Goal: Task Accomplishment & Management: Use online tool/utility

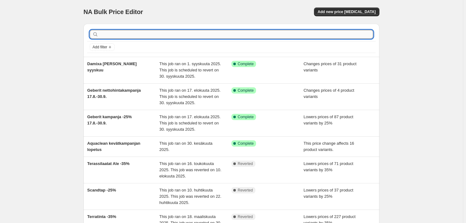
click at [121, 34] on input "text" at bounding box center [236, 34] width 273 height 9
type input "m"
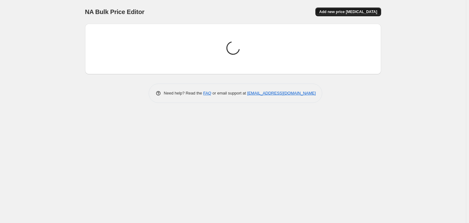
click at [347, 13] on span "Add new price [MEDICAL_DATA]" at bounding box center [348, 11] width 58 height 5
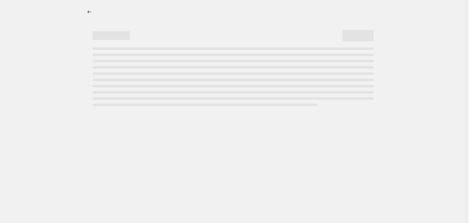
select select "percentage"
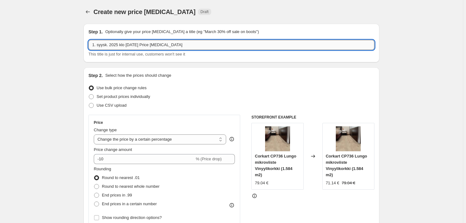
click at [137, 42] on input "1. syysk. 2025 klo 9.28.00 Price change job" at bounding box center [231, 45] width 286 height 10
drag, startPoint x: 230, startPoint y: 48, endPoint x: 71, endPoint y: 44, distance: 159.5
type input "Mora kamppis 2025 syksy"
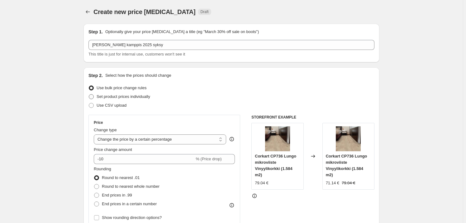
click at [94, 95] on span at bounding box center [91, 96] width 5 height 5
click at [89, 94] on input "Set product prices individually" at bounding box center [89, 94] width 0 height 0
radio input "true"
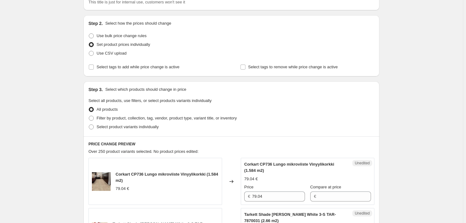
scroll to position [113, 0]
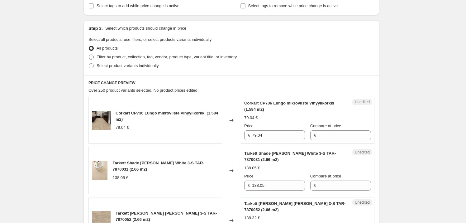
click at [91, 56] on span at bounding box center [91, 56] width 5 height 5
click at [89, 55] on input "Filter by product, collection, tag, vendor, product type, variant title, or inv…" at bounding box center [89, 54] width 0 height 0
radio input "true"
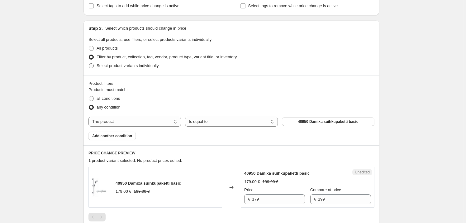
click at [94, 65] on span at bounding box center [91, 65] width 5 height 5
click at [89, 64] on input "Select product variants individually" at bounding box center [89, 63] width 0 height 0
radio input "true"
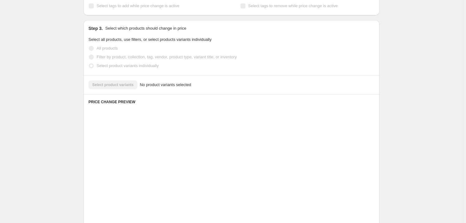
scroll to position [104, 0]
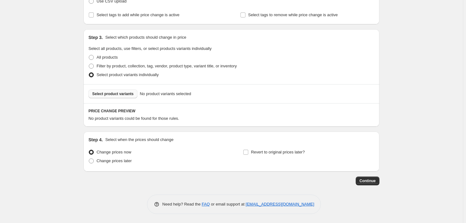
click at [116, 94] on span "Select product variants" at bounding box center [112, 93] width 41 height 5
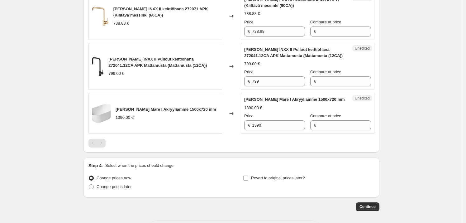
scroll to position [1038, 0]
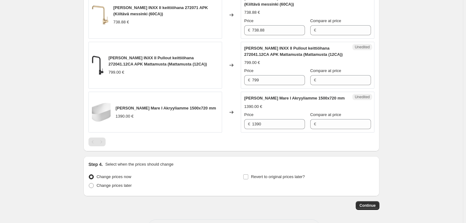
click at [104, 137] on div "Pagination" at bounding box center [101, 141] width 9 height 9
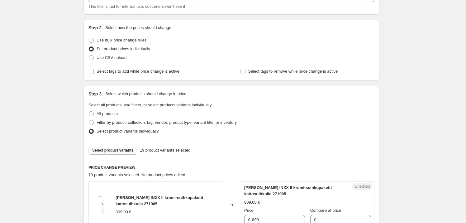
scroll to position [104, 0]
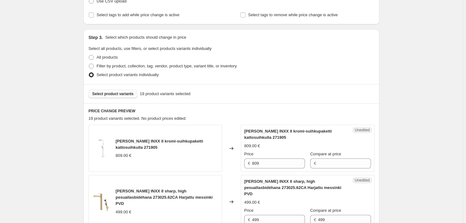
click at [122, 95] on span "Select product variants" at bounding box center [112, 93] width 41 height 5
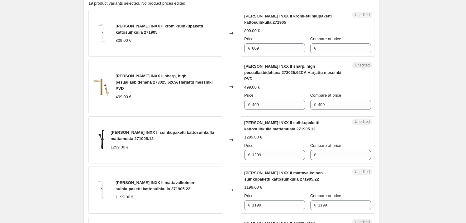
scroll to position [217, 0]
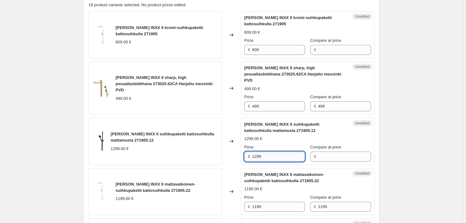
click at [284, 151] on input "1299" at bounding box center [278, 156] width 53 height 10
drag, startPoint x: 257, startPoint y: 149, endPoint x: 251, endPoint y: 149, distance: 5.9
click at [251, 151] on div "€ 1299" at bounding box center [274, 156] width 61 height 10
type input "1299"
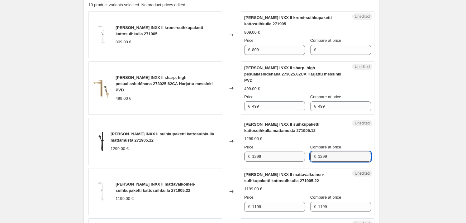
type input "1299"
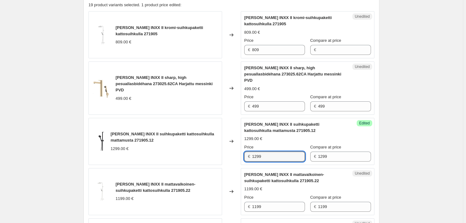
drag, startPoint x: 271, startPoint y: 149, endPoint x: 233, endPoint y: 147, distance: 38.0
click at [233, 147] on div "Mora INXX II suihkupaketti kattosuihkulla mattamusta 271905.12 1299.00 € Change…" at bounding box center [231, 141] width 286 height 47
type input "889"
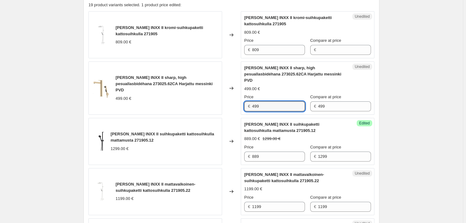
drag, startPoint x: 263, startPoint y: 101, endPoint x: 238, endPoint y: 100, distance: 24.9
click at [238, 100] on div "MORA INXX II sharp, high pesuallasbidéhana 273025.62CA Harjattu messinki PVD 49…" at bounding box center [231, 87] width 286 height 53
type input "499"
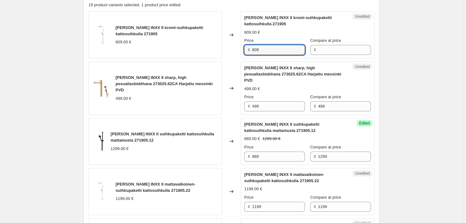
drag, startPoint x: 267, startPoint y: 49, endPoint x: 249, endPoint y: 50, distance: 18.7
click at [249, 50] on div "€ 809" at bounding box center [274, 50] width 61 height 10
type input "809"
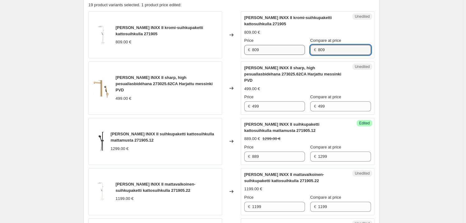
type input "809"
click at [269, 49] on input "809" at bounding box center [278, 50] width 53 height 10
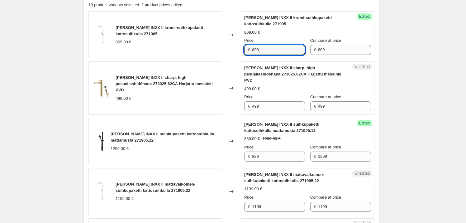
drag, startPoint x: 269, startPoint y: 49, endPoint x: 249, endPoint y: 49, distance: 20.3
click at [249, 50] on div "€ 809" at bounding box center [274, 50] width 61 height 10
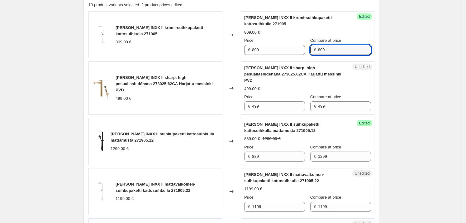
drag, startPoint x: 328, startPoint y: 49, endPoint x: 308, endPoint y: 49, distance: 19.9
click at [310, 49] on div "€ 809" at bounding box center [340, 50] width 61 height 10
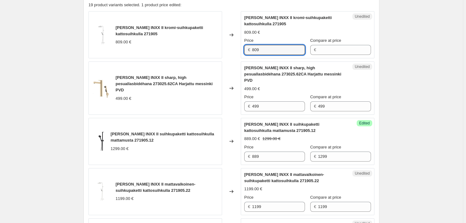
drag, startPoint x: 281, startPoint y: 50, endPoint x: 236, endPoint y: 49, distance: 45.2
click at [236, 49] on div "Mora INXX II kromi-suihkupaketti kattosuihkulla 271905 809.00 € Changed to Uned…" at bounding box center [231, 34] width 286 height 47
type input "889"
click at [324, 50] on input "Compare at price" at bounding box center [344, 50] width 53 height 10
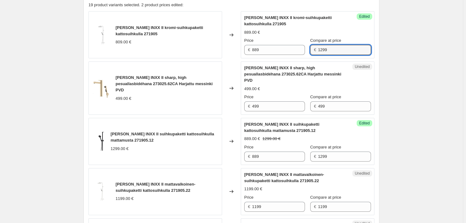
type input "1299"
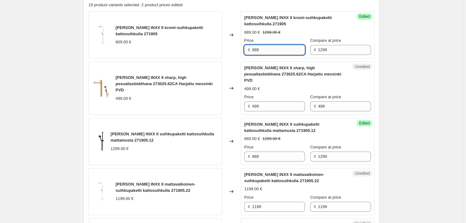
click at [280, 45] on input "889" at bounding box center [278, 50] width 53 height 10
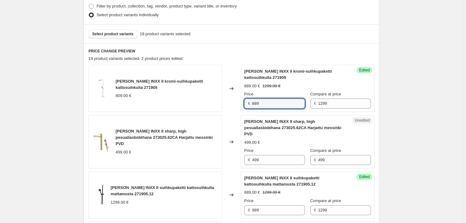
scroll to position [161, 0]
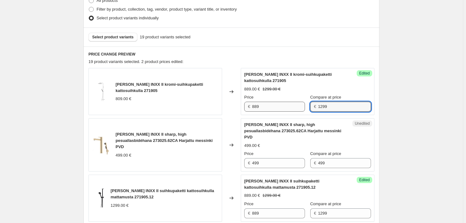
drag, startPoint x: 336, startPoint y: 106, endPoint x: 290, endPoint y: 104, distance: 46.1
click at [301, 103] on div "Price € 889 Compare at price € 1299" at bounding box center [307, 102] width 127 height 17
drag, startPoint x: 266, startPoint y: 105, endPoint x: 241, endPoint y: 105, distance: 25.2
click at [240, 105] on div "Mora INXX II kromi-suihkupaketti kattosuihkulla 271905 809.00 € Changed to Succ…" at bounding box center [231, 91] width 286 height 47
click at [330, 105] on input "Compare at price" at bounding box center [344, 107] width 53 height 10
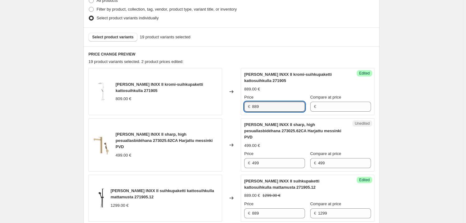
drag, startPoint x: 273, startPoint y: 103, endPoint x: 248, endPoint y: 103, distance: 25.2
click at [248, 103] on div "€ 889" at bounding box center [274, 107] width 61 height 10
type input "889"
click at [325, 105] on input "Compare at price" at bounding box center [344, 107] width 53 height 10
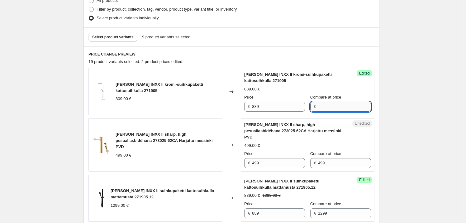
type input "0"
type input "809"
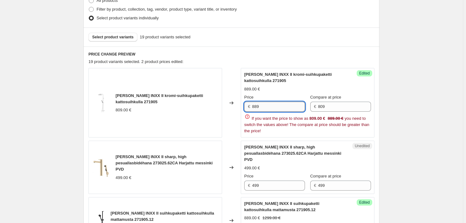
click at [276, 107] on input "889" at bounding box center [278, 107] width 53 height 10
drag, startPoint x: 276, startPoint y: 107, endPoint x: 246, endPoint y: 106, distance: 29.9
click at [246, 106] on div "€ 889" at bounding box center [274, 107] width 61 height 10
click at [271, 106] on input "Price" at bounding box center [278, 107] width 53 height 10
type input "889"
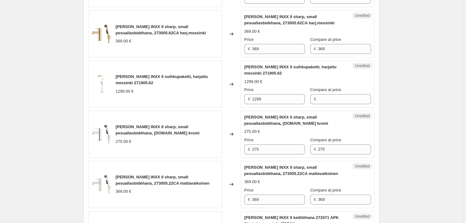
scroll to position [698, 0]
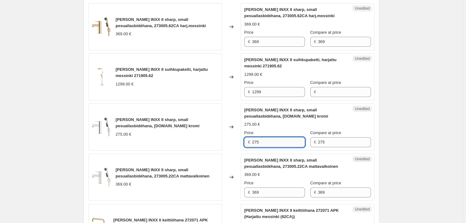
click at [277, 137] on input "275" at bounding box center [278, 142] width 53 height 10
click at [291, 137] on input "217" at bounding box center [278, 142] width 53 height 10
type input "219"
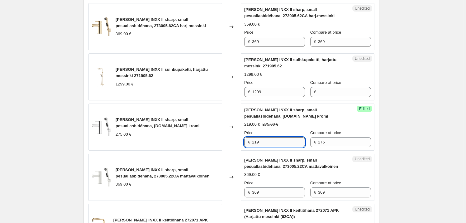
click at [271, 137] on input "219" at bounding box center [278, 142] width 53 height 10
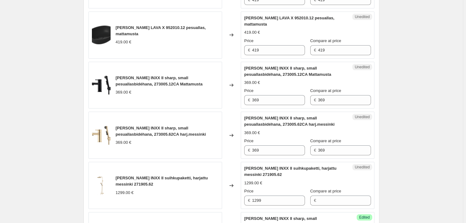
scroll to position [562, 0]
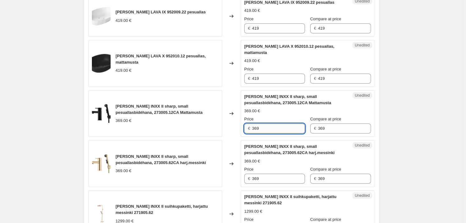
drag, startPoint x: 267, startPoint y: 115, endPoint x: 259, endPoint y: 116, distance: 7.2
click at [267, 123] on input "369" at bounding box center [278, 128] width 53 height 10
drag, startPoint x: 262, startPoint y: 115, endPoint x: 248, endPoint y: 115, distance: 13.7
click at [248, 123] on div "€ 369" at bounding box center [274, 128] width 61 height 10
type input "309"
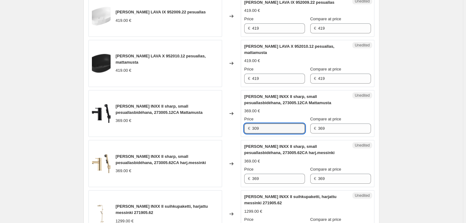
click at [391, 128] on div "Create new price change job. This page is ready Create new price change job Dra…" at bounding box center [231, 92] width 463 height 1308
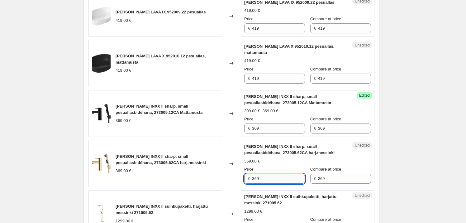
click at [267, 173] on input "369" at bounding box center [278, 178] width 53 height 10
click at [256, 173] on input "369" at bounding box center [278, 178] width 53 height 10
click at [263, 173] on input "369" at bounding box center [278, 178] width 53 height 10
type input "335"
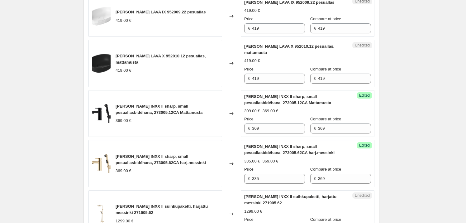
click at [425, 130] on div "Create new price change job. This page is ready Create new price change job Dra…" at bounding box center [231, 92] width 463 height 1308
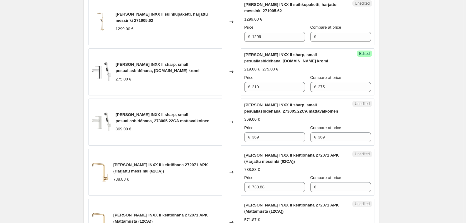
scroll to position [760, 0]
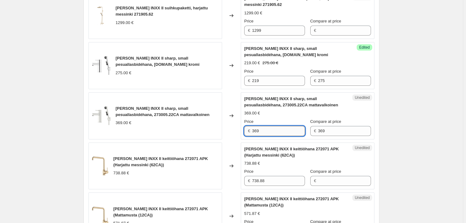
click at [281, 126] on input "369" at bounding box center [278, 131] width 53 height 10
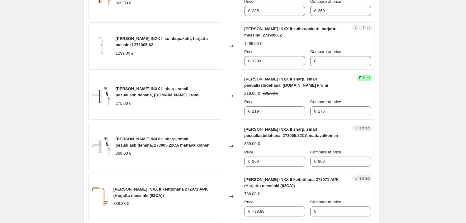
scroll to position [732, 0]
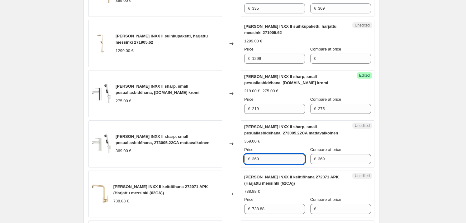
click at [269, 154] on input "369" at bounding box center [278, 159] width 53 height 10
type input "309"
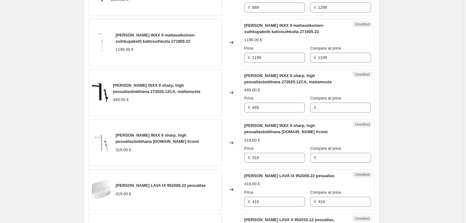
scroll to position [392, 0]
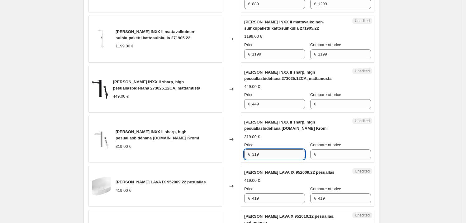
click at [266, 149] on input "319" at bounding box center [278, 154] width 53 height 10
drag, startPoint x: 265, startPoint y: 148, endPoint x: 250, endPoint y: 148, distance: 14.3
click at [250, 149] on div "€ 319" at bounding box center [274, 154] width 61 height 10
type input "319"
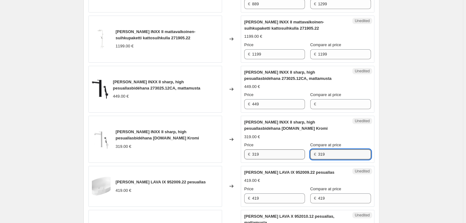
type input "319"
drag, startPoint x: 279, startPoint y: 146, endPoint x: 272, endPoint y: 146, distance: 6.9
click at [279, 149] on input "319" at bounding box center [278, 154] width 53 height 10
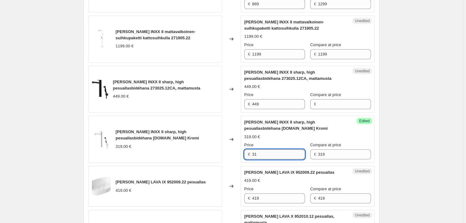
type input "3"
type input "295"
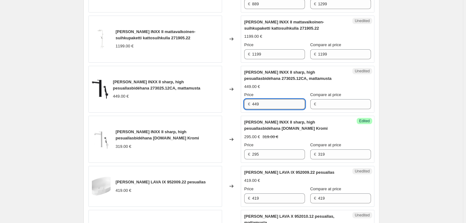
click at [274, 99] on input "449" at bounding box center [278, 104] width 53 height 10
drag, startPoint x: 269, startPoint y: 97, endPoint x: 255, endPoint y: 99, distance: 14.1
click at [255, 99] on input "449" at bounding box center [278, 104] width 53 height 10
click at [270, 99] on input "449" at bounding box center [278, 104] width 53 height 10
drag, startPoint x: 269, startPoint y: 98, endPoint x: 244, endPoint y: 97, distance: 24.9
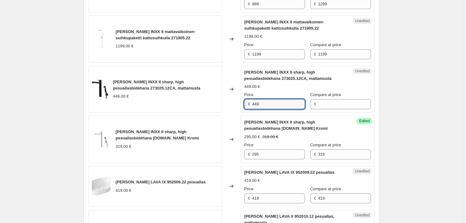
click at [244, 97] on div "Unedited MORA INXX II sharp, high pesuallasbidéhana 273025.12CA, mattamusta 449…" at bounding box center [308, 89] width 134 height 47
type input "449"
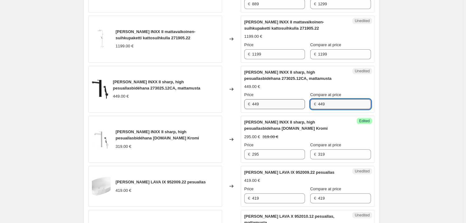
type input "449"
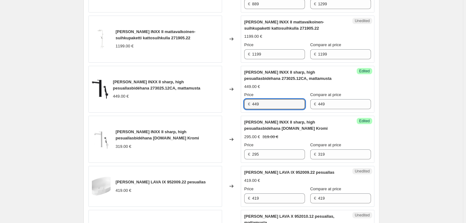
drag, startPoint x: 282, startPoint y: 98, endPoint x: 236, endPoint y: 98, distance: 46.4
click at [236, 98] on div "MORA INXX II sharp, high pesuallasbidéhana 273025.12CA, mattamusta 449.00 € Cha…" at bounding box center [231, 89] width 286 height 47
type input "389"
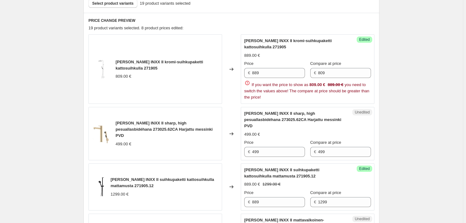
scroll to position [194, 0]
drag, startPoint x: 284, startPoint y: 146, endPoint x: 252, endPoint y: 145, distance: 32.1
click at [252, 147] on div "€ 499" at bounding box center [274, 152] width 61 height 10
type input "5"
type input "415"
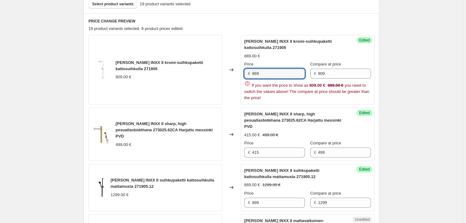
drag, startPoint x: 278, startPoint y: 73, endPoint x: 248, endPoint y: 73, distance: 30.5
click at [248, 73] on div "€ 889" at bounding box center [274, 74] width 61 height 10
type input "690"
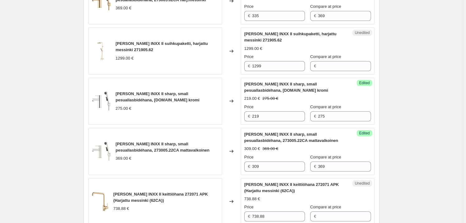
scroll to position [675, 0]
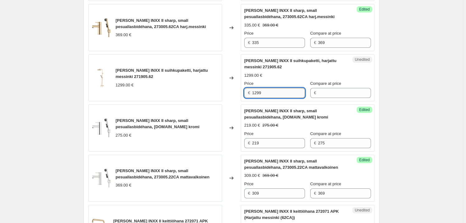
click at [283, 88] on input "1299" at bounding box center [278, 93] width 53 height 10
drag, startPoint x: 277, startPoint y: 79, endPoint x: 245, endPoint y: 79, distance: 32.4
click at [244, 79] on div "Unedited Mora INXX II suihkupaketti, harjattu messinki 271905.62 1299.00 € Pric…" at bounding box center [308, 77] width 134 height 47
type input "1299"
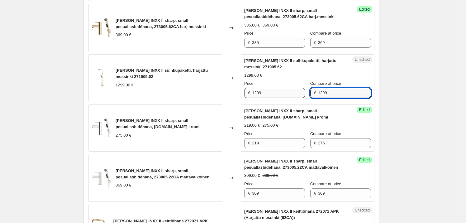
type input "1299"
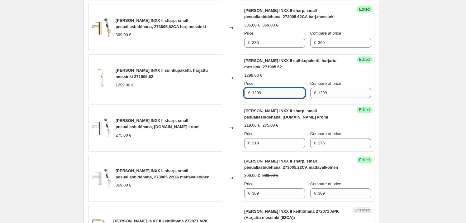
click at [263, 88] on input "1299" at bounding box center [278, 93] width 53 height 10
drag, startPoint x: 263, startPoint y: 78, endPoint x: 236, endPoint y: 79, distance: 27.1
click at [236, 79] on div "Mora INXX II suihkupaketti, harjattu messinki 271905.62 1299.00 € Changed to Su…" at bounding box center [231, 77] width 286 height 47
drag, startPoint x: 284, startPoint y: 81, endPoint x: 221, endPoint y: 78, distance: 63.3
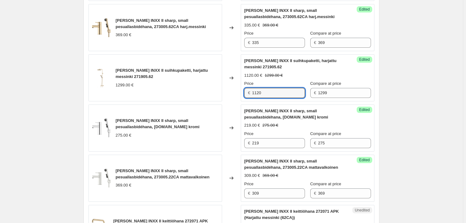
click at [221, 78] on div "Mora INXX II suihkupaketti, harjattu messinki 271905.62 1299.00 € Changed to Su…" at bounding box center [231, 77] width 286 height 47
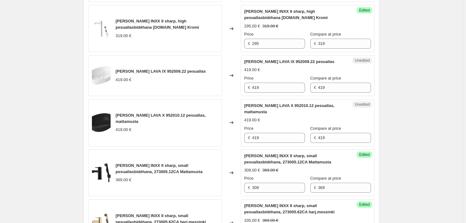
type input "1150"
click at [400, 94] on div "Create new price change job. This page is ready Create new price change job Dra…" at bounding box center [231, 163] width 463 height 1286
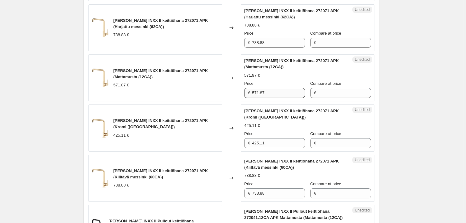
scroll to position [877, 0]
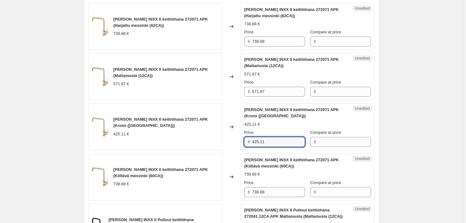
drag, startPoint x: 274, startPoint y: 127, endPoint x: 250, endPoint y: 129, distance: 23.5
click at [250, 137] on div "€ 425.11" at bounding box center [274, 142] width 61 height 10
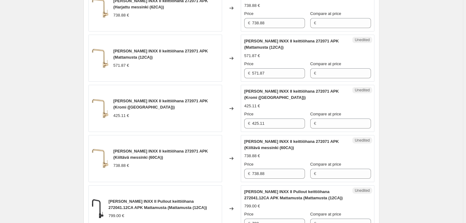
scroll to position [905, 0]
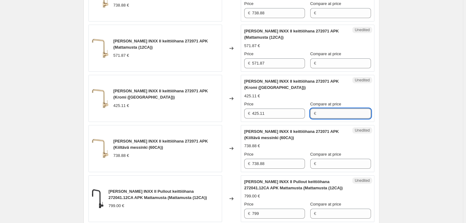
click at [319, 108] on input "Compare at price" at bounding box center [344, 113] width 53 height 10
type input "699"
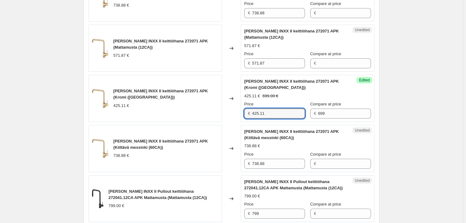
drag, startPoint x: 284, startPoint y: 101, endPoint x: 221, endPoint y: 103, distance: 62.6
click at [221, 103] on div "MORA INXX II keittiöhana 272071 APK (Kromi (CA)) 425.11 € Changed to Success Ed…" at bounding box center [231, 98] width 286 height 47
type input "459"
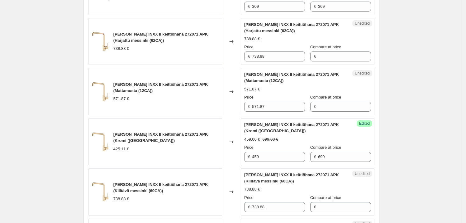
scroll to position [848, 0]
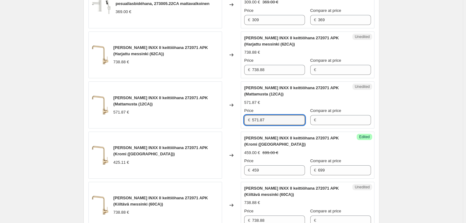
drag, startPoint x: 272, startPoint y: 106, endPoint x: 249, endPoint y: 107, distance: 23.4
click at [249, 115] on div "€ 571.87" at bounding box center [274, 120] width 61 height 10
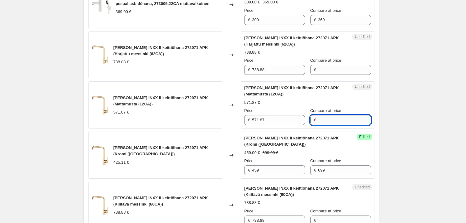
click at [322, 115] on input "Compare at price" at bounding box center [344, 120] width 53 height 10
type input "8"
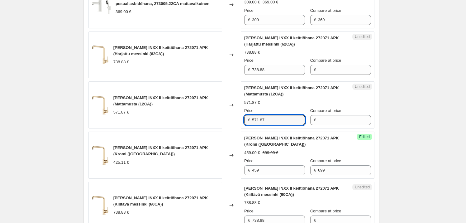
drag, startPoint x: 280, startPoint y: 103, endPoint x: 241, endPoint y: 105, distance: 38.6
click at [241, 105] on div "MORA INXX II keittiöhana 272071 APK (Mattamusta (12CA)) 571.87 € Changed to Une…" at bounding box center [231, 104] width 286 height 47
type input "571.87"
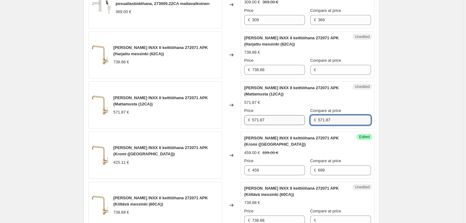
type input "571.87"
click at [279, 115] on input "571.87" at bounding box center [278, 120] width 53 height 10
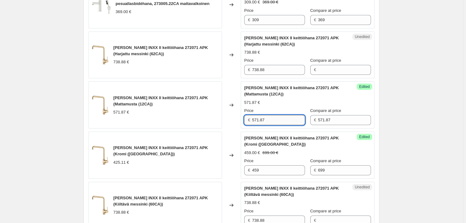
drag, startPoint x: 266, startPoint y: 106, endPoint x: 257, endPoint y: 105, distance: 9.1
click at [255, 115] on input "571.87" at bounding box center [278, 120] width 53 height 10
type input "550"
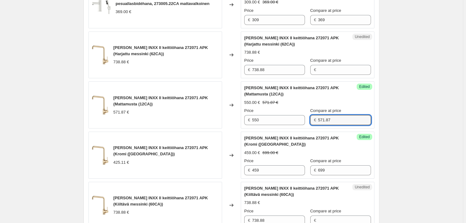
drag, startPoint x: 333, startPoint y: 105, endPoint x: 312, endPoint y: 106, distance: 20.6
click at [312, 115] on div "€ 571.87" at bounding box center [340, 120] width 61 height 10
type input "699"
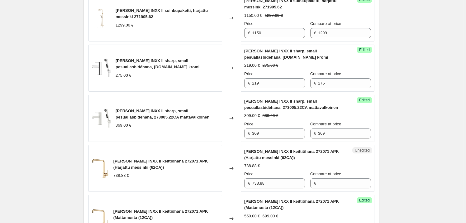
scroll to position [820, 0]
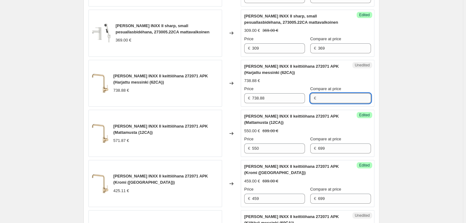
click at [333, 93] on input "Compare at price" at bounding box center [344, 98] width 53 height 10
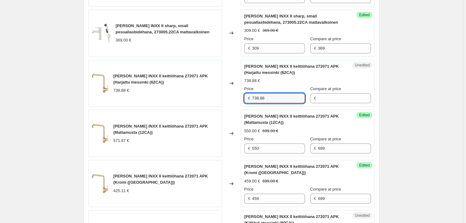
drag, startPoint x: 282, startPoint y: 84, endPoint x: 246, endPoint y: 80, distance: 36.4
click at [241, 83] on div "MORA INXX II keittiöhana 272071 APK (Harjattu messinki (62CA)) 738.88 € Changed…" at bounding box center [231, 83] width 286 height 47
click at [280, 143] on input "550" at bounding box center [278, 148] width 53 height 10
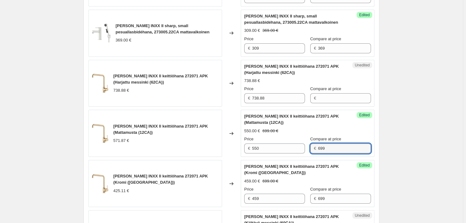
drag, startPoint x: 338, startPoint y: 136, endPoint x: 304, endPoint y: 134, distance: 34.7
click at [304, 136] on div "Price € 550 Compare at price € 699" at bounding box center [307, 144] width 127 height 17
type input "435"
click at [302, 121] on div "MORA INXX II keittiöhana 272071 APK (Mattamusta (12CA)) 550.00 € 699.00 € Price…" at bounding box center [307, 133] width 127 height 40
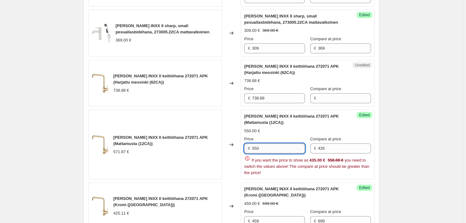
click at [271, 143] on input "550" at bounding box center [278, 148] width 53 height 10
drag, startPoint x: 271, startPoint y: 135, endPoint x: 238, endPoint y: 134, distance: 32.7
click at [238, 134] on div "MORA INXX II keittiöhana 272071 APK (Mattamusta (12CA)) 571.87 € Changed to Suc…" at bounding box center [231, 144] width 286 height 69
drag, startPoint x: 287, startPoint y: 134, endPoint x: 250, endPoint y: 135, distance: 36.5
click at [250, 143] on div "€ 550" at bounding box center [274, 148] width 61 height 10
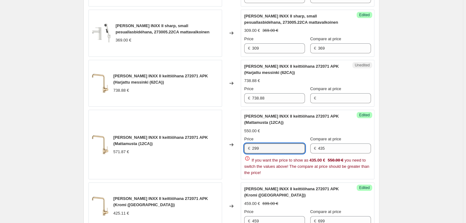
type input "299"
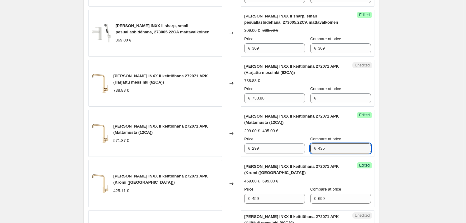
drag, startPoint x: 330, startPoint y: 136, endPoint x: 308, endPoint y: 136, distance: 22.1
click at [310, 143] on div "€ 435" at bounding box center [340, 148] width 61 height 10
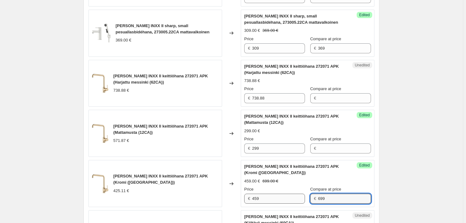
drag, startPoint x: 330, startPoint y: 185, endPoint x: 296, endPoint y: 186, distance: 34.9
click at [296, 186] on div "Price € 459 Compare at price € 699" at bounding box center [307, 194] width 127 height 17
type input "435"
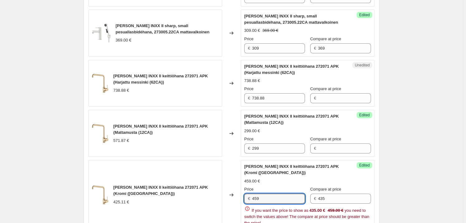
drag, startPoint x: 272, startPoint y: 181, endPoint x: 233, endPoint y: 186, distance: 39.8
click at [233, 186] on div "MORA INXX II keittiöhana 272071 APK (Kromi (CA)) 425.11 € Changed to Success Ed…" at bounding box center [231, 194] width 286 height 69
type input "299"
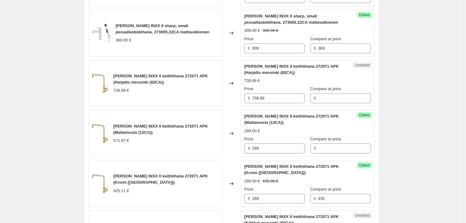
drag, startPoint x: 281, startPoint y: 133, endPoint x: 230, endPoint y: 133, distance: 50.4
click at [230, 133] on div "MORA INXX II keittiöhana 272071 APK (Mattamusta (12CA)) 571.87 € Changed to Suc…" at bounding box center [231, 133] width 286 height 47
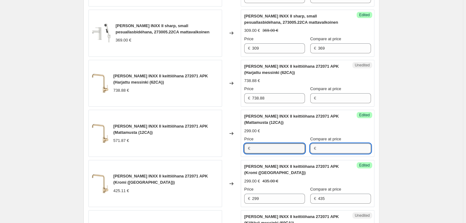
type input "299"
click at [332, 143] on input "Compare at price" at bounding box center [344, 148] width 53 height 10
click at [319, 143] on input "Compare at price" at bounding box center [344, 148] width 53 height 10
type input "499"
drag, startPoint x: 282, startPoint y: 135, endPoint x: 243, endPoint y: 134, distance: 38.9
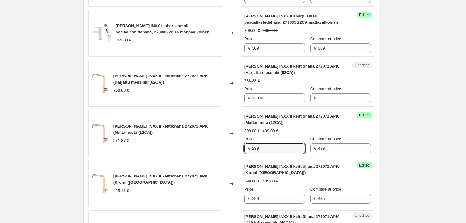
click at [243, 134] on div "Success Edited MORA INXX II keittiöhana 272071 APK (Mattamusta (12CA)) 299.00 €…" at bounding box center [308, 133] width 134 height 47
type input "355"
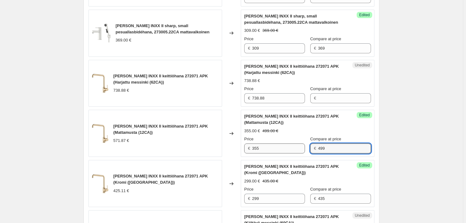
drag, startPoint x: 328, startPoint y: 135, endPoint x: 302, endPoint y: 135, distance: 25.9
click at [302, 136] on div "Price € 355 Compare at price € 499" at bounding box center [307, 144] width 127 height 17
type input "571"
click at [258, 136] on div "Price € 355" at bounding box center [274, 144] width 61 height 17
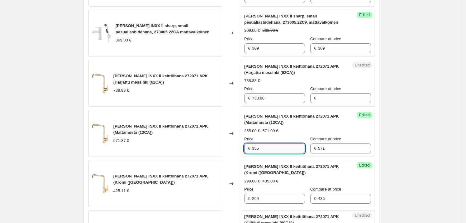
click at [271, 143] on input "355" at bounding box center [278, 148] width 53 height 10
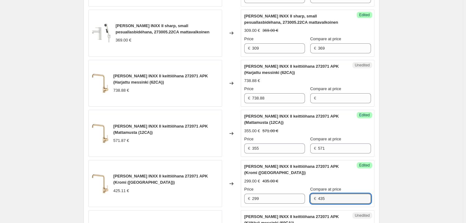
drag, startPoint x: 325, startPoint y: 186, endPoint x: 309, endPoint y: 186, distance: 15.9
click at [310, 193] on div "€ 435" at bounding box center [340, 198] width 61 height 10
type input "425"
drag, startPoint x: 431, startPoint y: 171, endPoint x: 323, endPoint y: 172, distance: 107.8
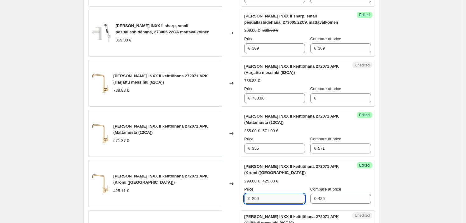
click at [272, 193] on input "299" at bounding box center [278, 198] width 53 height 10
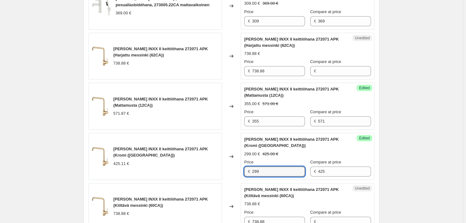
scroll to position [877, 0]
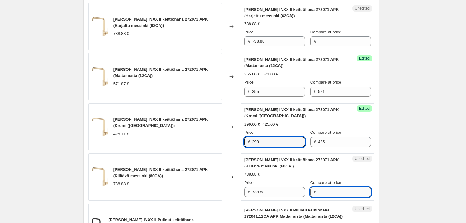
click at [327, 187] on input "Compare at price" at bounding box center [344, 192] width 53 height 10
type input "738"
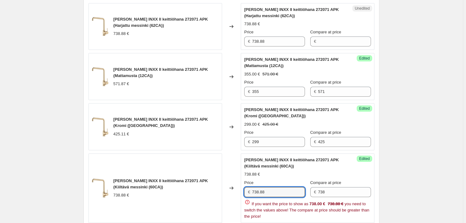
drag, startPoint x: 272, startPoint y: 176, endPoint x: 244, endPoint y: 177, distance: 28.0
click at [244, 177] on div "Success Edited MORA INXX II keittiöhana 272071 APK (Kiiltävä messinki (60CA)) 7…" at bounding box center [308, 187] width 134 height 69
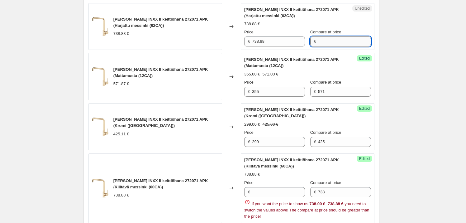
type input "738.88"
click at [330, 36] on input "Compare at price" at bounding box center [344, 41] width 53 height 10
drag, startPoint x: 288, startPoint y: 28, endPoint x: 244, endPoint y: 28, distance: 44.5
click at [244, 28] on div "Unedited MORA INXX II keittiöhana 272071 APK (Harjattu messinki (62CA)) 738.88 …" at bounding box center [308, 26] width 134 height 47
click at [341, 36] on input "Compare at price" at bounding box center [344, 41] width 53 height 10
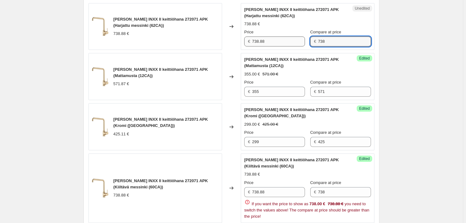
type input "738"
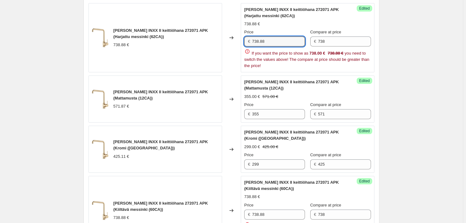
drag, startPoint x: 269, startPoint y: 30, endPoint x: 216, endPoint y: 30, distance: 53.6
click at [216, 30] on div "MORA INXX II keittiöhana 272071 APK (Harjattu messinki (62CA)) 738.88 € Changed…" at bounding box center [231, 37] width 286 height 69
drag, startPoint x: 257, startPoint y: 28, endPoint x: 234, endPoint y: 27, distance: 23.4
click at [234, 28] on div "MORA INXX II keittiöhana 272071 APK (Harjattu messinki (62CA)) 738.88 € Changed…" at bounding box center [231, 37] width 286 height 69
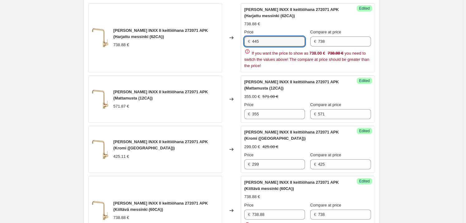
type input "445"
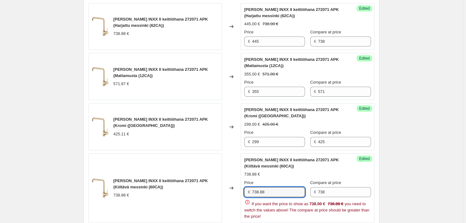
drag, startPoint x: 272, startPoint y: 198, endPoint x: 226, endPoint y: 199, distance: 45.5
click at [226, 199] on div "MORA INXX II keittiöhana 272071 APK (Kiiltävä messinki (60CA)) 738.88 € Changed…" at bounding box center [231, 187] width 286 height 69
type input "445"
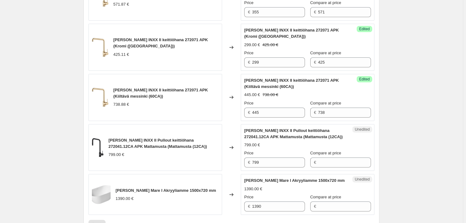
scroll to position [962, 0]
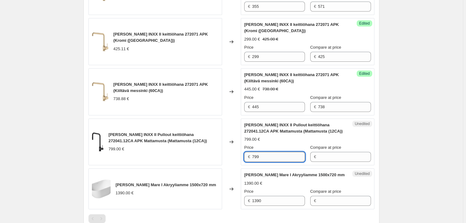
click at [270, 152] on input "799" at bounding box center [278, 157] width 53 height 10
drag, startPoint x: 267, startPoint y: 144, endPoint x: 294, endPoint y: 143, distance: 26.2
click at [246, 152] on div "€ 799" at bounding box center [274, 157] width 61 height 10
click at [328, 152] on input "Compare at price" at bounding box center [344, 157] width 53 height 10
type input "799"
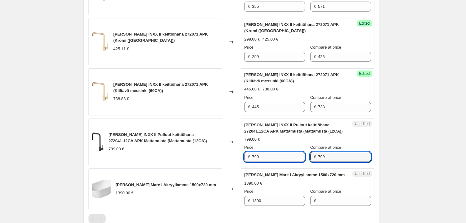
click at [274, 152] on input "799" at bounding box center [278, 157] width 53 height 10
drag, startPoint x: 264, startPoint y: 144, endPoint x: 249, endPoint y: 145, distance: 14.7
click at [249, 152] on div "€ 799" at bounding box center [274, 157] width 61 height 10
type input "599"
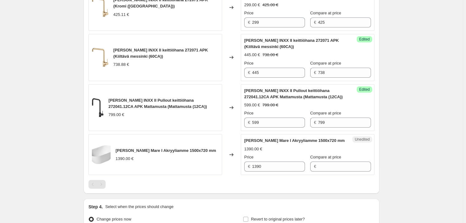
scroll to position [1018, 0]
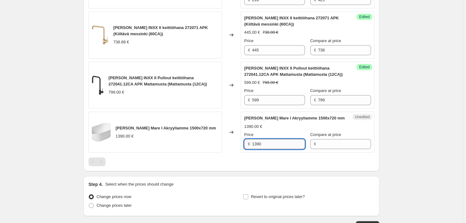
drag, startPoint x: 251, startPoint y: 131, endPoint x: 256, endPoint y: 130, distance: 5.0
click at [249, 139] on div "€ 1390" at bounding box center [274, 144] width 61 height 10
type input "1390"
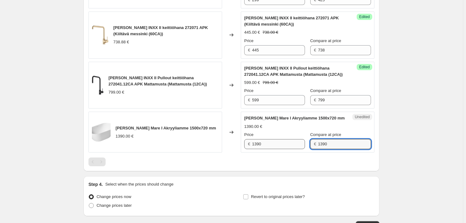
type input "1390"
click at [284, 139] on input "1390" at bounding box center [278, 144] width 53 height 10
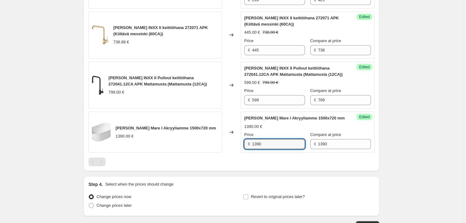
drag, startPoint x: 284, startPoint y: 131, endPoint x: 237, endPoint y: 132, distance: 47.6
click at [237, 132] on div "Mora Mare I Akryyliamme 1500x720 mm 1390.00 € Changed to Success Edited Mora Ma…" at bounding box center [231, 131] width 286 height 41
type input "1099"
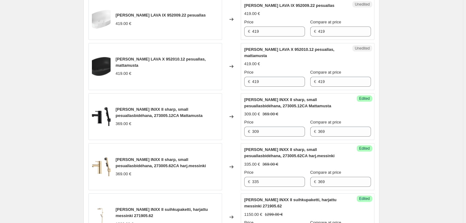
scroll to position [452, 0]
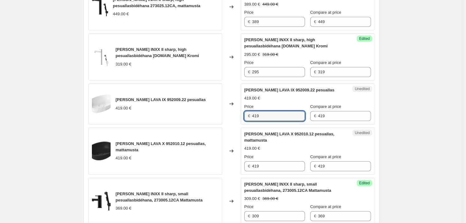
drag, startPoint x: 266, startPoint y: 106, endPoint x: 252, endPoint y: 106, distance: 14.6
click at [252, 111] on div "€ 419" at bounding box center [274, 116] width 61 height 10
type input "369"
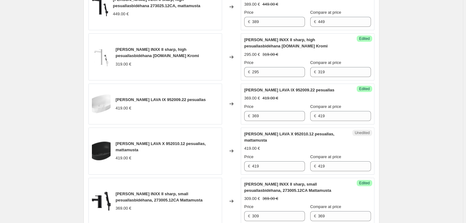
click at [402, 139] on div "Create new price change job. This page is ready Create new price change job Dra…" at bounding box center [231, 191] width 463 height 1286
drag, startPoint x: 281, startPoint y: 154, endPoint x: 246, endPoint y: 154, distance: 34.9
click at [246, 161] on div "€ 419" at bounding box center [274, 166] width 61 height 10
type input "369"
click at [408, 122] on div "Create new price change job. This page is ready Create new price change job Dra…" at bounding box center [231, 191] width 463 height 1286
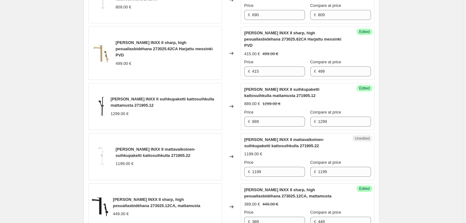
scroll to position [282, 0]
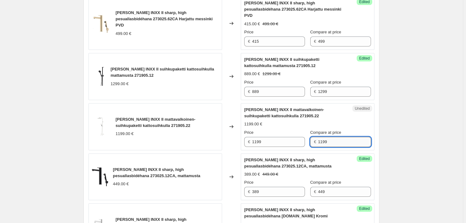
click at [334, 137] on input "1199" at bounding box center [344, 142] width 53 height 10
drag, startPoint x: 343, startPoint y: 137, endPoint x: 312, endPoint y: 134, distance: 31.6
click at [312, 137] on div "€ 1199" at bounding box center [340, 142] width 61 height 10
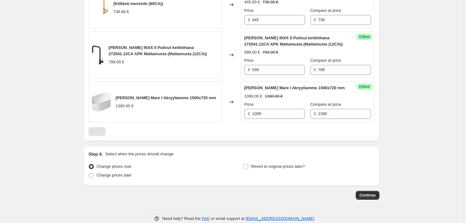
scroll to position [1049, 0]
type input "1599"
click at [250, 161] on label "Revert to original prices later?" at bounding box center [274, 165] width 62 height 9
click at [248, 163] on input "Revert to original prices later?" at bounding box center [245, 165] width 5 height 5
checkbox input "true"
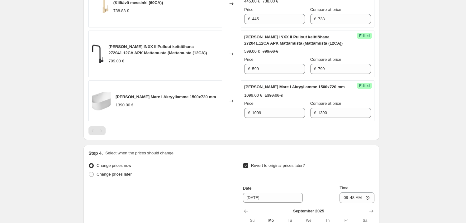
scroll to position [1155, 0]
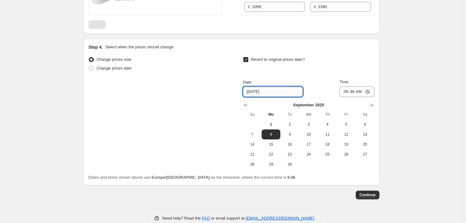
click at [272, 87] on input "9/8/2025" at bounding box center [273, 92] width 60 height 10
click at [291, 159] on button "30" at bounding box center [289, 164] width 19 height 10
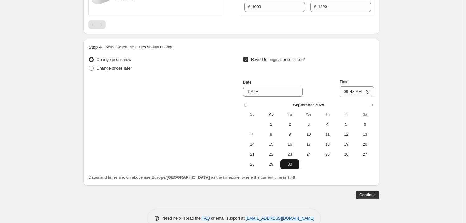
type input "9/30/2025"
click at [362, 86] on input "09:48" at bounding box center [356, 91] width 35 height 11
click at [357, 86] on input "09:48" at bounding box center [356, 91] width 35 height 11
type input "23:59"
click at [374, 192] on span "Continue" at bounding box center [367, 194] width 16 height 5
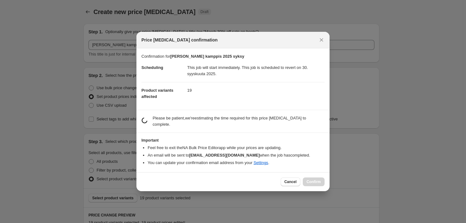
scroll to position [0, 0]
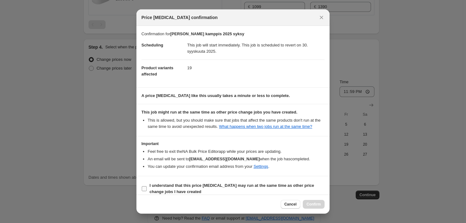
click at [150, 190] on b "I understand that this price change job may run at the same time as other price…" at bounding box center [231, 188] width 164 height 11
click at [147, 190] on input "I understand that this price change job may run at the same time as other price…" at bounding box center [144, 188] width 5 height 5
checkbox input "true"
click at [312, 203] on span "Confirm" at bounding box center [313, 203] width 14 height 5
